Goal: Task Accomplishment & Management: Complete application form

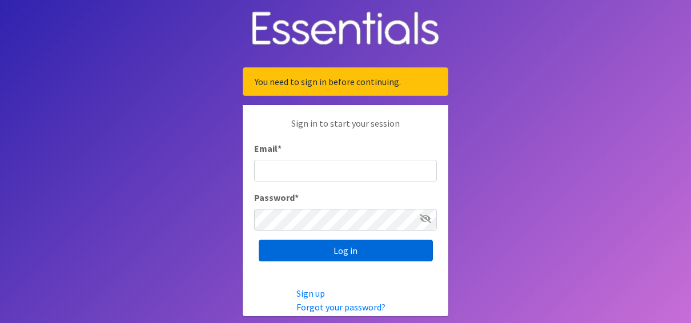
type input "[EMAIL_ADDRESS][DOMAIN_NAME]"
click at [339, 256] on input "Log in" at bounding box center [346, 251] width 174 height 22
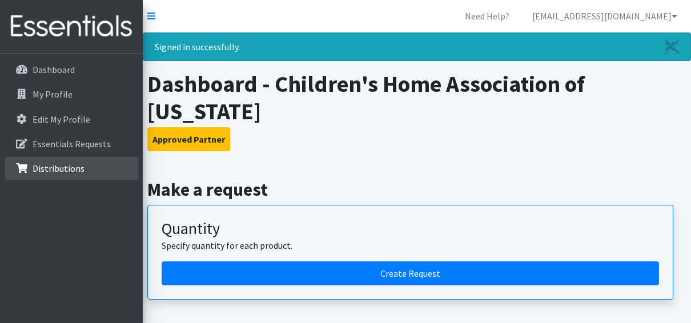
click at [84, 180] on li "Distributions" at bounding box center [72, 169] width 134 height 25
click at [86, 166] on link "Distributions" at bounding box center [72, 168] width 134 height 23
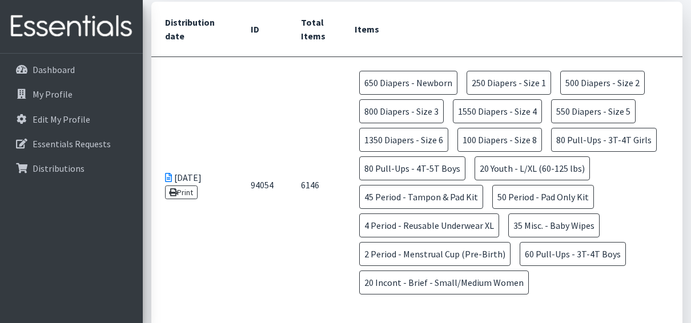
scroll to position [114, 0]
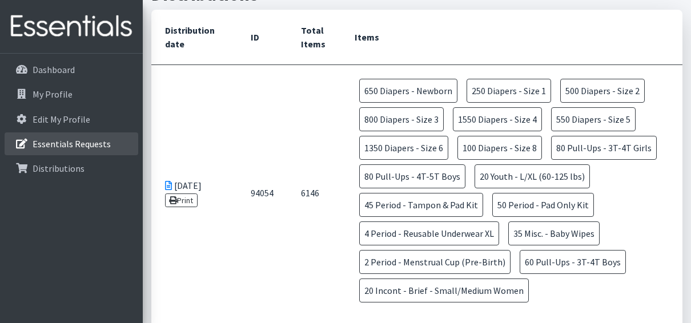
click at [52, 146] on p "Essentials Requests" at bounding box center [72, 143] width 78 height 11
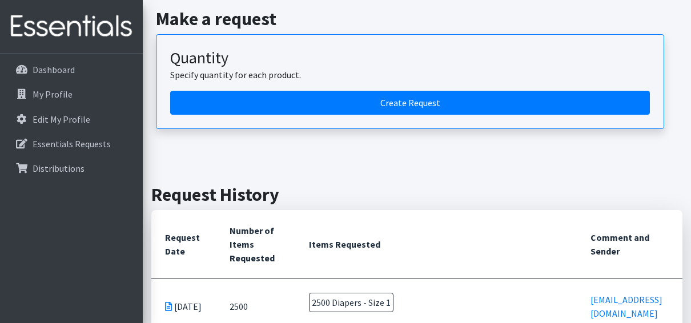
scroll to position [114, 0]
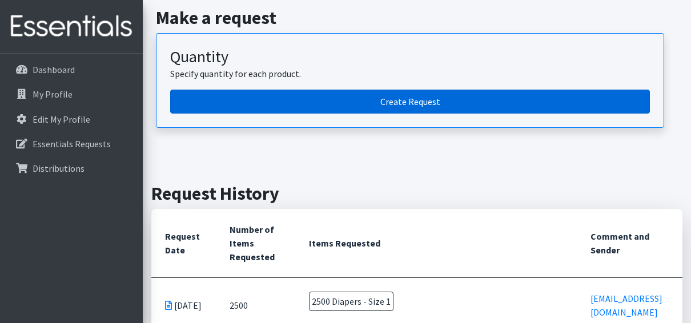
click at [227, 102] on link "Create Request" at bounding box center [410, 102] width 480 height 24
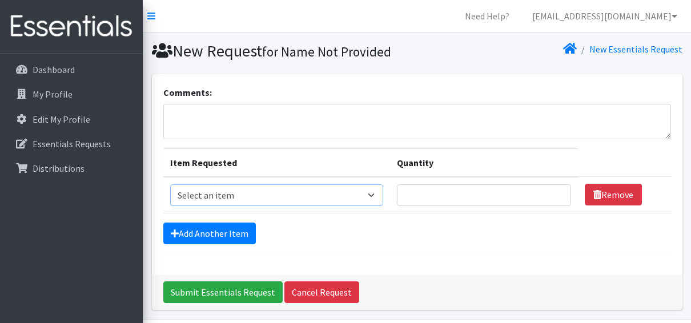
click at [315, 194] on select "Select an item Diapers - Newborn Diapers - Preemie Diapers - Size 1 Diapers - S…" at bounding box center [276, 196] width 213 height 22
